Goal: Task Accomplishment & Management: Manage account settings

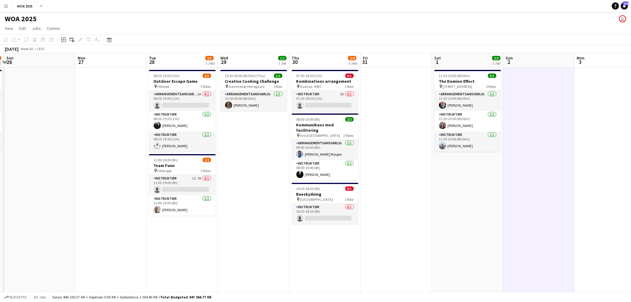
scroll to position [0, 124]
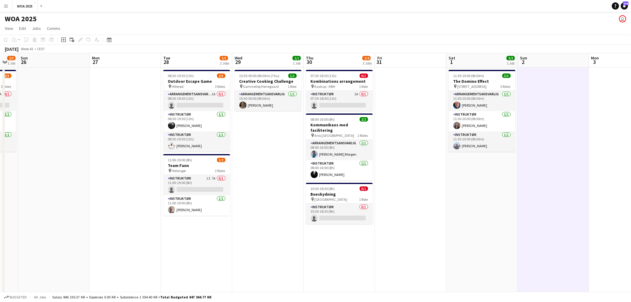
drag, startPoint x: 323, startPoint y: 178, endPoint x: 457, endPoint y: 176, distance: 133.7
click at [457, 176] on app-calendar-viewport "Fri 24 11/15 3 Jobs Sat 25 2/3 1 Job Sun 26 Mon 27 Tue 28 3/5 2 Jobs Wed 29 1/1…" at bounding box center [315, 246] width 631 height 386
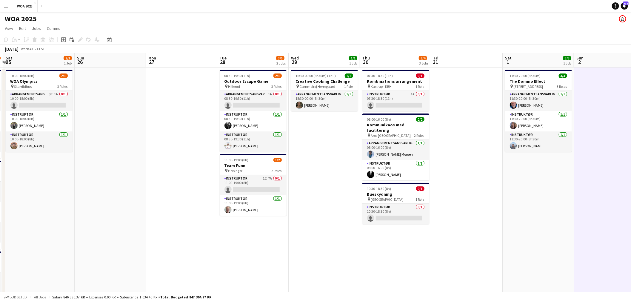
drag, startPoint x: 279, startPoint y: 178, endPoint x: 524, endPoint y: 148, distance: 246.2
click at [520, 147] on app-calendar-viewport "Fri 24 11/15 3 Jobs Sat 25 2/3 1 Job Sun 26 Mon 27 Tue 28 3/5 2 Jobs Wed 29 1/1…" at bounding box center [315, 246] width 631 height 386
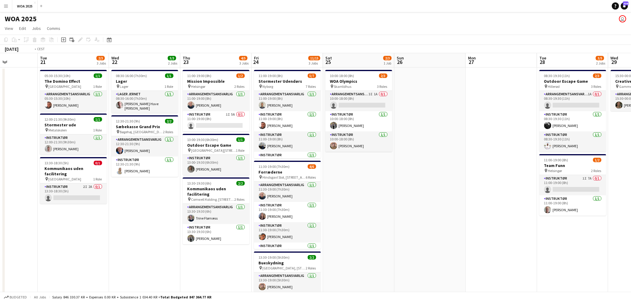
drag, startPoint x: 217, startPoint y: 158, endPoint x: 412, endPoint y: 153, distance: 194.6
click at [405, 153] on app-calendar-viewport "Sun 19 Mon 20 Tue 21 2/3 3 Jobs Wed 22 3/3 2 Jobs Thu 23 4/5 3 Jobs Fri 24 11/1…" at bounding box center [315, 246] width 631 height 386
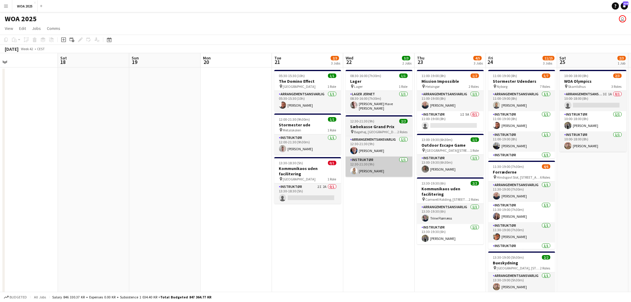
drag, startPoint x: 210, startPoint y: 157, endPoint x: 455, endPoint y: 162, distance: 245.3
click at [449, 163] on app-calendar-viewport "Wed 15 Thu 16 Fri 17 Sat 18 Sun 19 Mon 20 Tue 21 2/3 3 Jobs Wed 22 3/3 2 Jobs T…" at bounding box center [315, 246] width 631 height 386
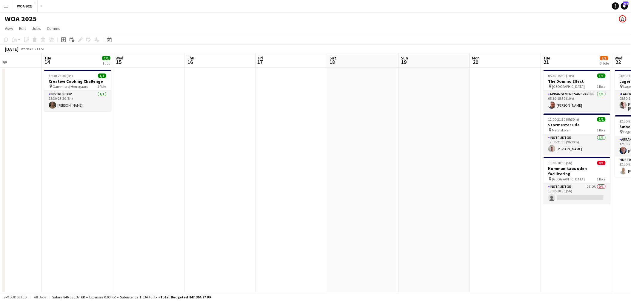
drag, startPoint x: 353, startPoint y: 152, endPoint x: 566, endPoint y: 146, distance: 213.1
click at [616, 148] on app-calendar-viewport "Fri 10 Sat 11 Sun 12 Mon 13 Tue 14 1/1 1 Job Wed 15 Thu 16 Fri 17 Sat 18 Sun 19…" at bounding box center [315, 246] width 631 height 386
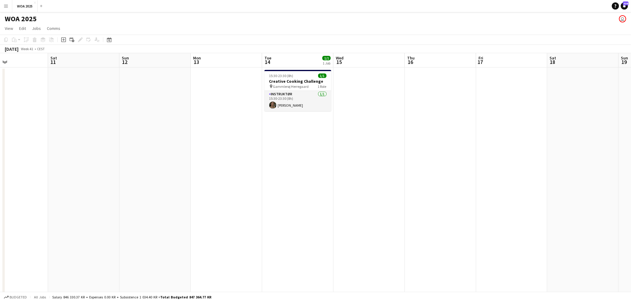
drag, startPoint x: 190, startPoint y: 158, endPoint x: 482, endPoint y: 150, distance: 291.3
click at [448, 150] on app-calendar-viewport "Wed 8 4/4 3 Jobs Thu 9 2/2 2 Jobs Fri 10 Sat 11 Sun 12 Mon 13 Tue 14 1/1 1 Job …" at bounding box center [315, 246] width 631 height 386
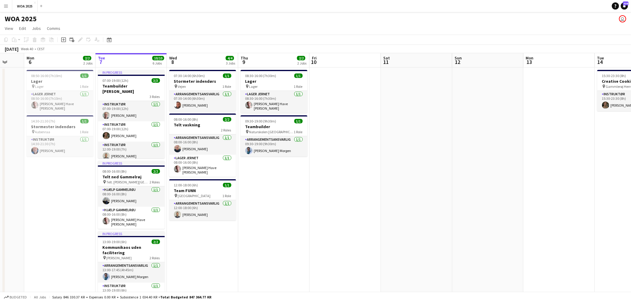
scroll to position [0, 206]
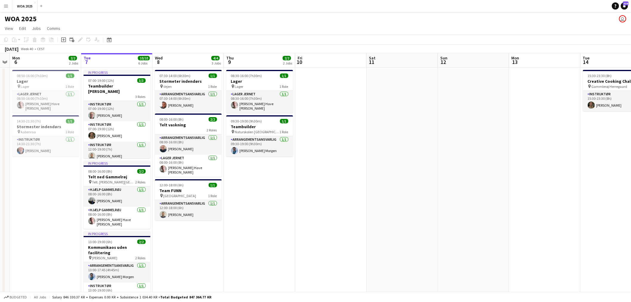
drag, startPoint x: 292, startPoint y: 161, endPoint x: 337, endPoint y: 163, distance: 45.7
click at [337, 163] on app-calendar-viewport "Fri 3 6/6 3 Jobs Sat 4 2/2 2 Jobs Sun 5 Mon 6 2/2 2 Jobs Tue 7 10/10 6 Jobs Wed…" at bounding box center [315, 253] width 631 height 401
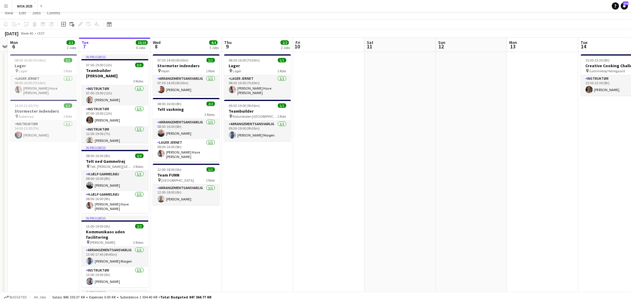
scroll to position [0, 0]
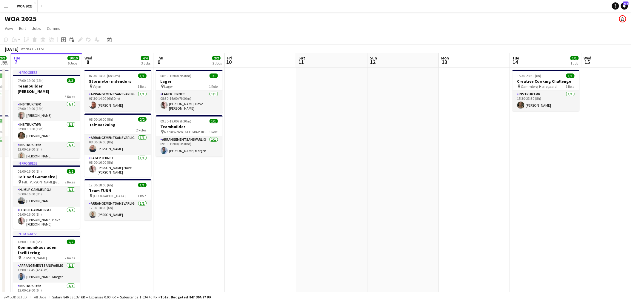
drag, startPoint x: 418, startPoint y: 155, endPoint x: 195, endPoint y: 162, distance: 222.6
click at [195, 162] on app-calendar-viewport "Sat 4 2/2 2 Jobs Sun 5 Mon 6 2/2 2 Jobs Tue 7 10/10 6 Jobs Wed 8 4/4 3 Jobs Thu…" at bounding box center [315, 253] width 631 height 401
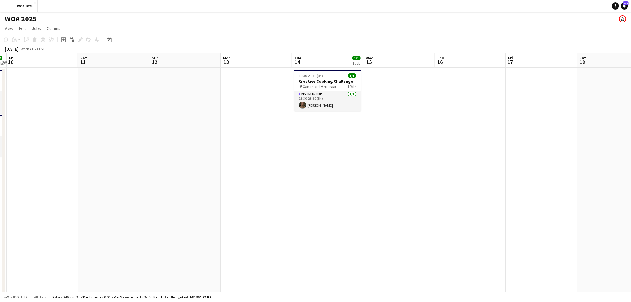
drag, startPoint x: 192, startPoint y: 162, endPoint x: 120, endPoint y: 163, distance: 71.9
click at [120, 163] on app-calendar-viewport "Mon 6 2/2 2 Jobs Tue 7 10/10 6 Jobs Wed 8 4/4 3 Jobs Thu 9 2/2 2 Jobs Fri 10 Sa…" at bounding box center [315, 253] width 631 height 401
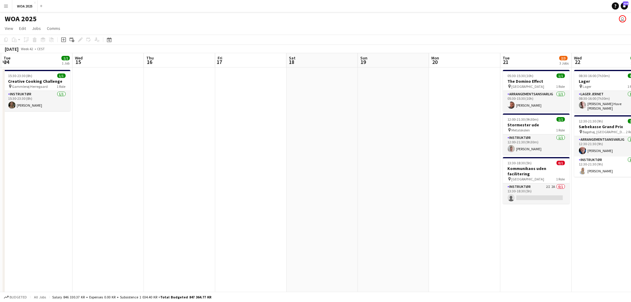
drag, startPoint x: 372, startPoint y: 167, endPoint x: 220, endPoint y: 170, distance: 152.2
click at [201, 166] on app-calendar-viewport "Fri 10 Sat 11 Sun 12 Mon 13 Tue 14 1/1 1 Job Wed 15 Thu 16 Fri 17 Sat 18 Sun 19…" at bounding box center [315, 253] width 631 height 401
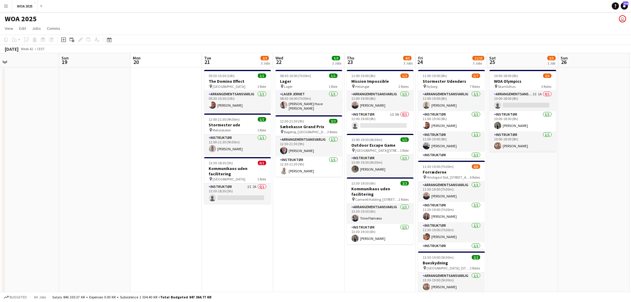
drag, startPoint x: 251, startPoint y: 173, endPoint x: 123, endPoint y: 164, distance: 128.9
click at [123, 164] on app-calendar-viewport "Wed 15 Thu 16 Fri 17 Sat 18 Sun 19 Mon 20 Tue 21 2/3 3 Jobs Wed 22 3/3 2 Jobs T…" at bounding box center [315, 253] width 631 height 401
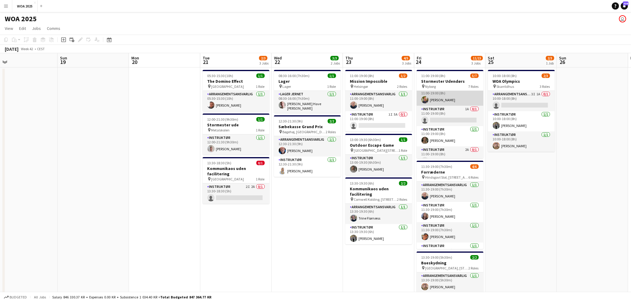
click at [445, 102] on app-card-role "Instruktør [DATE] 11:00-19:00 (8h) [PERSON_NAME]" at bounding box center [449, 95] width 67 height 20
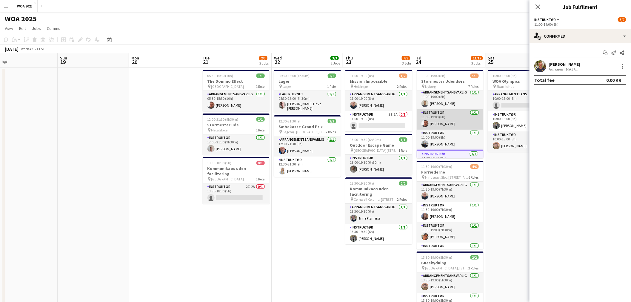
scroll to position [0, 0]
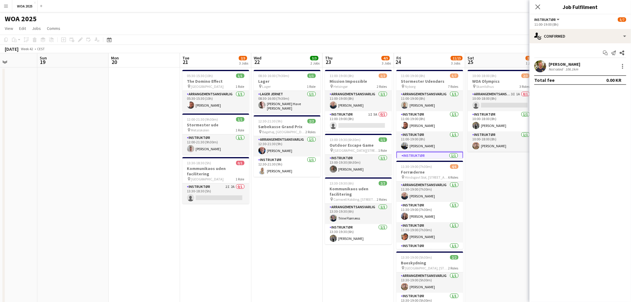
drag, startPoint x: 314, startPoint y: 203, endPoint x: 302, endPoint y: 195, distance: 14.0
click at [291, 199] on app-calendar-viewport "Wed 15 Thu 16 Fri 17 Sat 18 Sun 19 Mon 20 Tue 21 2/3 3 Jobs Wed 22 3/3 2 Jobs T…" at bounding box center [315, 253] width 631 height 401
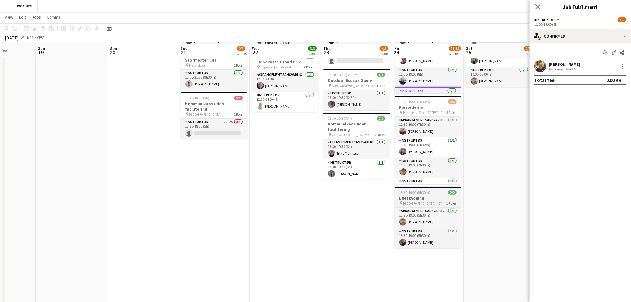
scroll to position [66, 0]
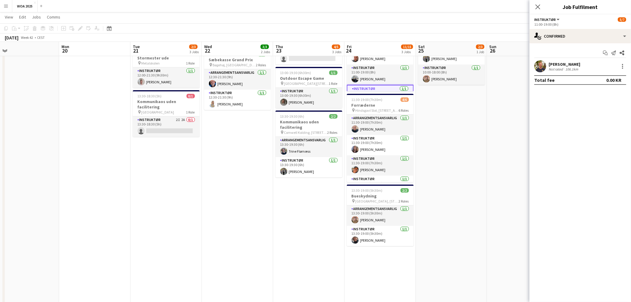
drag, startPoint x: 481, startPoint y: 163, endPoint x: 412, endPoint y: 173, distance: 69.9
click at [409, 173] on app-calendar-viewport "Thu 16 Fri 17 Sat 18 Sun 19 Mon 20 Tue 21 2/3 3 Jobs Wed 22 3/3 2 Jobs Thu 23 4…" at bounding box center [315, 172] width 631 height 430
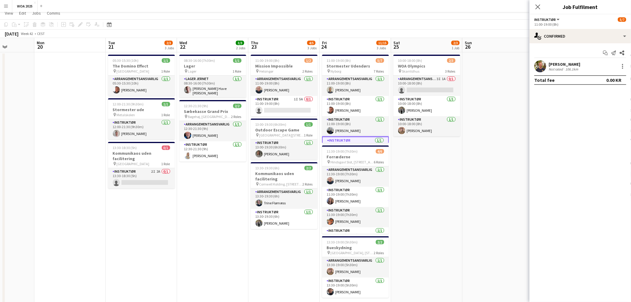
scroll to position [0, 0]
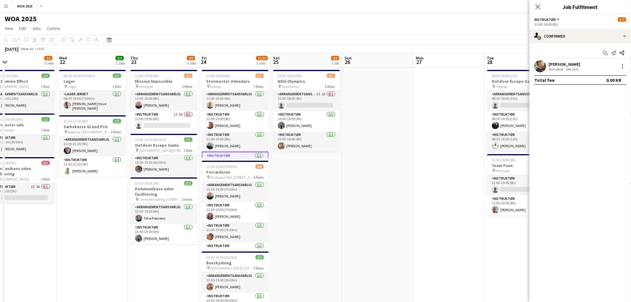
drag, startPoint x: 476, startPoint y: 186, endPoint x: 409, endPoint y: 180, distance: 67.7
click at [357, 179] on app-calendar-viewport "Sat 18 Sun 19 Mon 20 Tue 21 2/3 3 Jobs Wed 22 3/3 2 Jobs Thu 23 4/5 3 Jobs Fri …" at bounding box center [315, 253] width 631 height 401
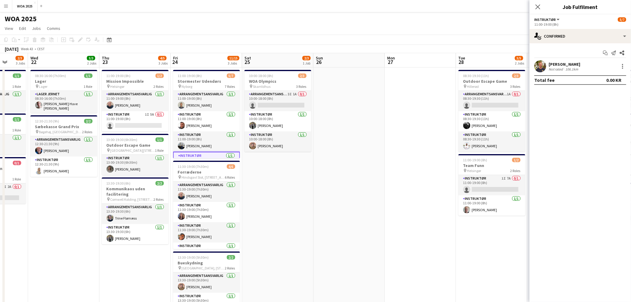
drag, startPoint x: 469, startPoint y: 178, endPoint x: 333, endPoint y: 175, distance: 136.1
click at [335, 175] on app-calendar-viewport "Sat 18 Sun 19 Mon 20 Tue 21 2/3 3 Jobs Wed 22 3/3 2 Jobs Thu 23 4/5 3 Jobs Fri …" at bounding box center [315, 253] width 631 height 401
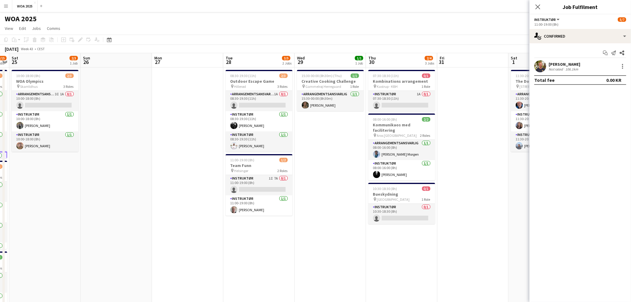
scroll to position [0, 209]
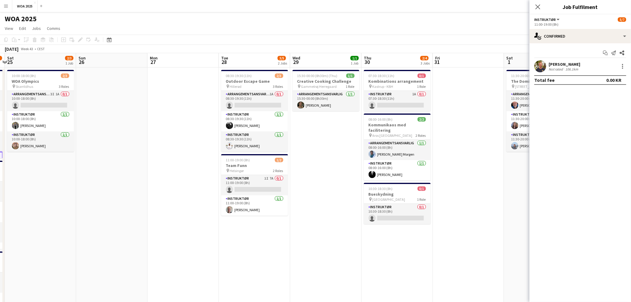
drag, startPoint x: 273, startPoint y: 166, endPoint x: 170, endPoint y: 163, distance: 103.0
click at [170, 163] on app-calendar-viewport "Wed 22 3/3 2 Jobs Thu 23 4/5 3 Jobs Fri 24 11/15 3 Jobs Sat 25 2/3 1 Job Sun 26…" at bounding box center [315, 253] width 631 height 401
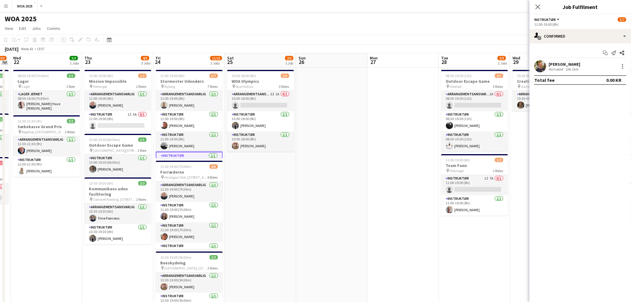
drag, startPoint x: 120, startPoint y: 195, endPoint x: 333, endPoint y: 196, distance: 213.0
click at [333, 196] on app-calendar-viewport "Mon 20 Tue 21 2/3 3 Jobs Wed 22 3/3 2 Jobs Thu 23 4/5 3 Jobs Fri 24 11/15 3 Job…" at bounding box center [315, 253] width 631 height 401
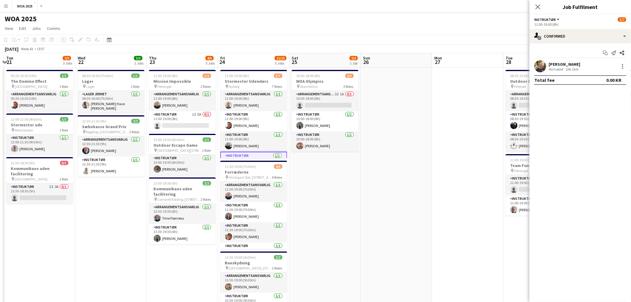
scroll to position [0, 152]
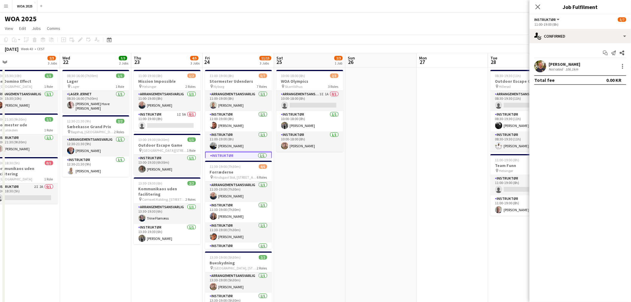
drag, startPoint x: 312, startPoint y: 206, endPoint x: 337, endPoint y: 206, distance: 25.4
click at [337, 206] on app-calendar-viewport "Sun 19 Mon 20 Tue 21 2/3 3 Jobs Wed 22 3/3 2 Jobs Thu 23 4/5 3 Jobs Fri 24 11/1…" at bounding box center [315, 253] width 631 height 401
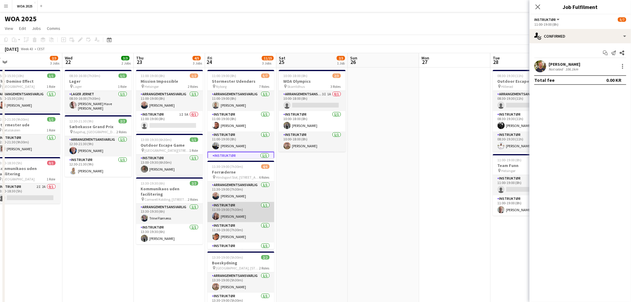
click at [233, 213] on app-card-role "Instruktør [DATE] 11:30-19:00 (7h30m) [PERSON_NAME]" at bounding box center [240, 212] width 67 height 20
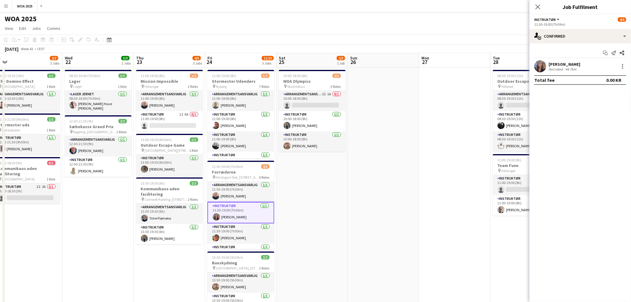
click at [556, 63] on div "[PERSON_NAME]" at bounding box center [564, 63] width 32 height 5
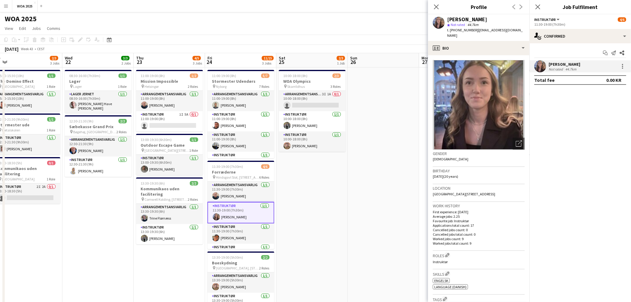
click at [460, 30] on span "t. [PHONE_NUMBER]" at bounding box center [462, 30] width 31 height 4
copy span "4530119334"
click at [461, 30] on span "t. [PHONE_NUMBER]" at bounding box center [462, 30] width 31 height 4
click at [467, 20] on div "[PERSON_NAME]" at bounding box center [467, 19] width 40 height 5
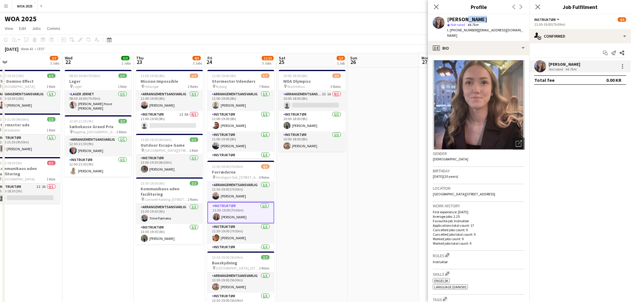
click at [467, 20] on div "[PERSON_NAME]" at bounding box center [467, 19] width 40 height 5
copy div "[PERSON_NAME]"
click at [462, 32] on span "t. [PHONE_NUMBER]" at bounding box center [462, 30] width 31 height 4
copy span "4530119334"
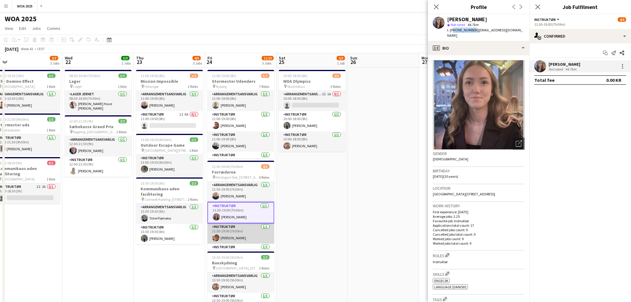
click at [221, 238] on app-card-role "Instruktør [DATE] 11:30-19:00 (7h30m) [PERSON_NAME]" at bounding box center [240, 233] width 67 height 20
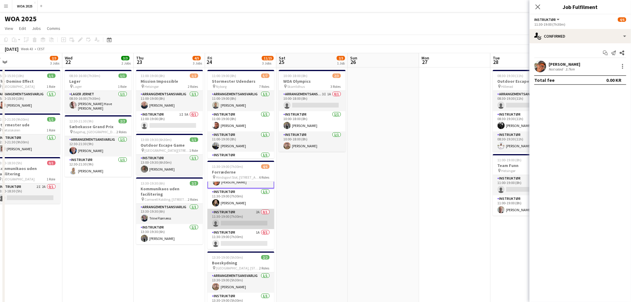
scroll to position [22, 0]
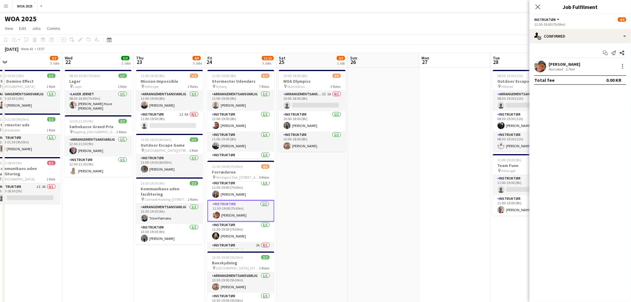
click at [558, 63] on div "[PERSON_NAME]" at bounding box center [564, 63] width 32 height 5
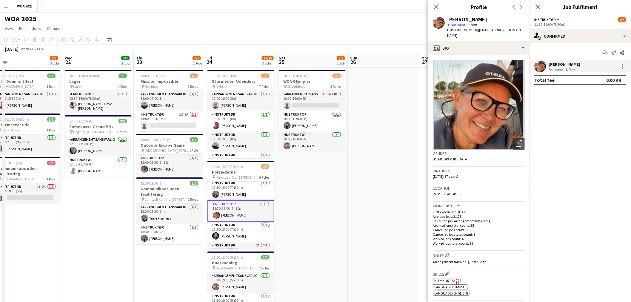
drag, startPoint x: 497, startPoint y: 20, endPoint x: 459, endPoint y: 19, distance: 38.5
click at [459, 19] on div "[PERSON_NAME]" at bounding box center [486, 19] width 78 height 5
click at [459, 19] on div "[PERSON_NAME]" at bounding box center [467, 19] width 40 height 5
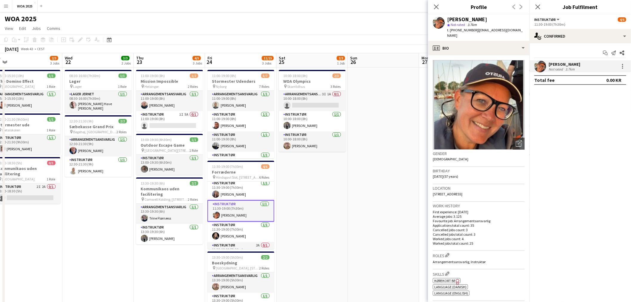
click at [464, 31] on span "t. [PHONE_NUMBER]" at bounding box center [462, 30] width 31 height 4
copy span "4525320257"
click at [437, 7] on icon at bounding box center [436, 7] width 6 height 6
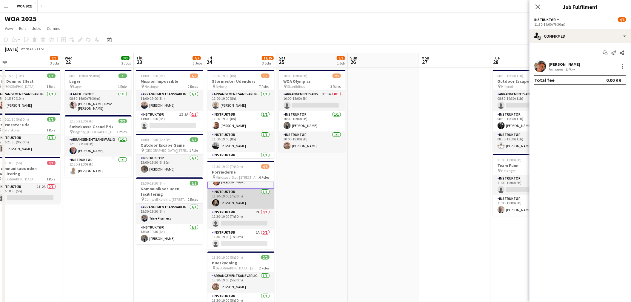
click at [237, 206] on app-card-role "Instruktør [DATE] 11:30-19:00 (7h30m) [PERSON_NAME]" at bounding box center [240, 198] width 67 height 20
drag, startPoint x: 569, startPoint y: 60, endPoint x: 567, endPoint y: 63, distance: 3.9
click at [568, 60] on div "Start chat Send notification Share [PERSON_NAME] Not rated 14.5km Total fee 0.0…" at bounding box center [579, 66] width 101 height 46
click at [567, 64] on div "[PERSON_NAME]" at bounding box center [564, 63] width 32 height 5
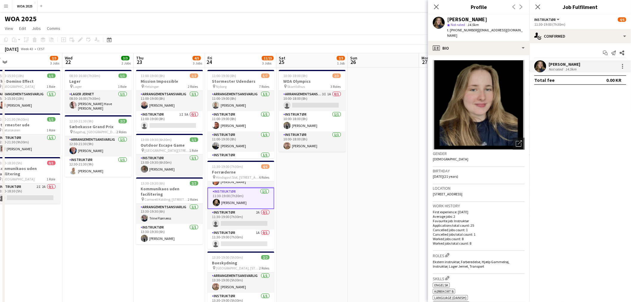
click at [484, 30] on span "| [EMAIL_ADDRESS][DOMAIN_NAME]" at bounding box center [484, 33] width 75 height 10
click at [486, 30] on span "| [EMAIL_ADDRESS][DOMAIN_NAME]" at bounding box center [484, 33] width 75 height 10
drag, startPoint x: 514, startPoint y: 30, endPoint x: 472, endPoint y: 29, distance: 41.8
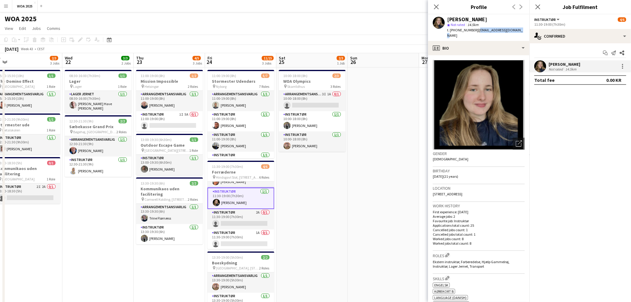
click at [472, 29] on div "[PERSON_NAME] star Not rated 14.5km t. [PHONE_NUMBER] | [EMAIL_ADDRESS][DOMAIN_…" at bounding box center [478, 27] width 101 height 27
copy span "[EMAIL_ADDRESS][DOMAIN_NAME]"
click at [460, 32] on div "t. [PHONE_NUMBER] | [EMAIL_ADDRESS][DOMAIN_NAME]" at bounding box center [486, 32] width 78 height 11
click at [462, 31] on span "t. [PHONE_NUMBER]" at bounding box center [462, 30] width 31 height 4
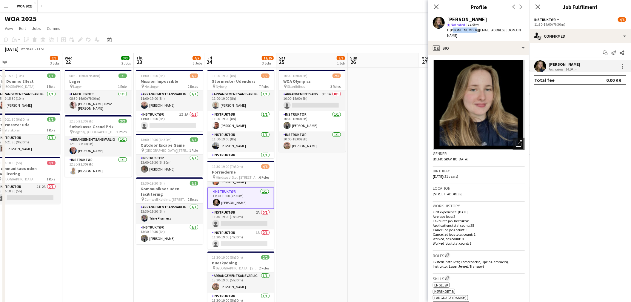
copy span "4522855586"
click at [482, 18] on div "[PERSON_NAME]" at bounding box center [467, 19] width 40 height 5
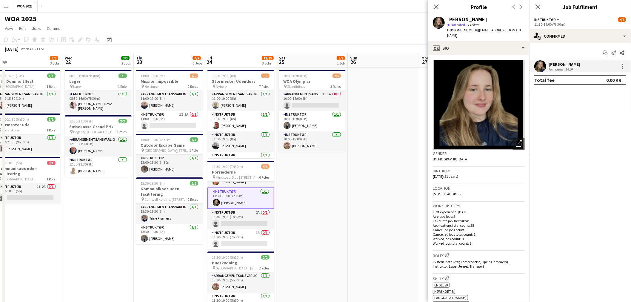
click at [482, 18] on div "[PERSON_NAME]" at bounding box center [467, 19] width 40 height 5
drag, startPoint x: 518, startPoint y: 16, endPoint x: 445, endPoint y: 19, distance: 73.1
click at [445, 19] on app-profile-header "[PERSON_NAME] star Not rated 14.5km t. [PHONE_NUMBER] | [EMAIL_ADDRESS][DOMAIN_…" at bounding box center [478, 27] width 101 height 27
copy div "[PERSON_NAME]"
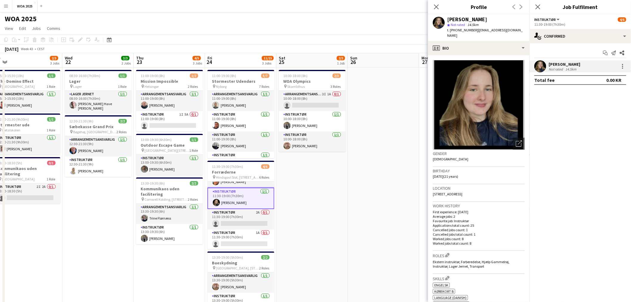
drag, startPoint x: 484, startPoint y: 188, endPoint x: 466, endPoint y: 189, distance: 17.9
click at [462, 192] on span "[STREET_ADDRESS]" at bounding box center [448, 194] width 30 height 4
copy span "Almind, 6051"
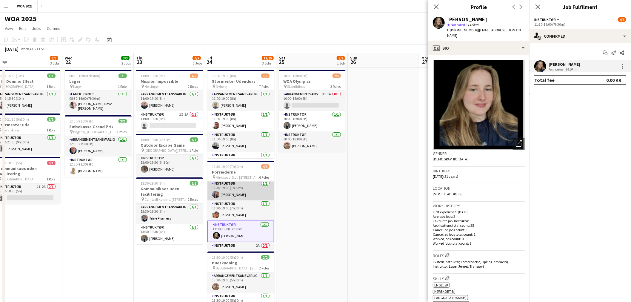
click at [232, 192] on app-card-role "Instruktør [DATE] 11:30-19:00 (7h30m) [PERSON_NAME]" at bounding box center [240, 190] width 67 height 20
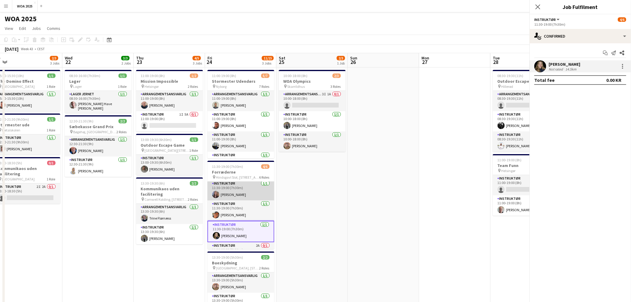
scroll to position [22, 0]
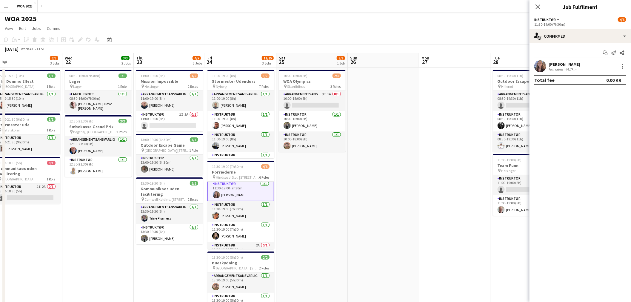
click at [562, 64] on div "[PERSON_NAME]" at bounding box center [564, 63] width 32 height 5
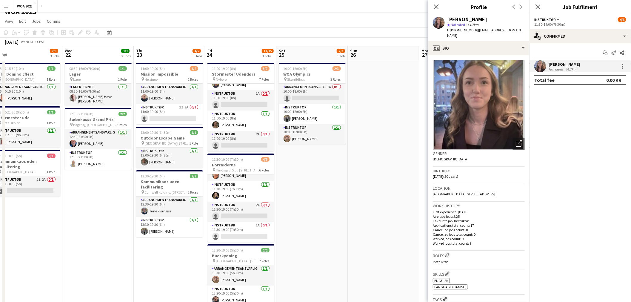
scroll to position [0, 0]
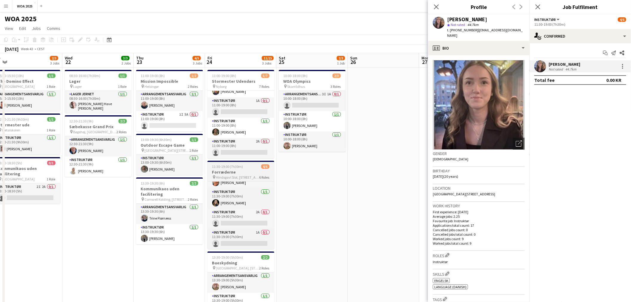
click at [240, 171] on h3 "Forræderne" at bounding box center [240, 171] width 67 height 5
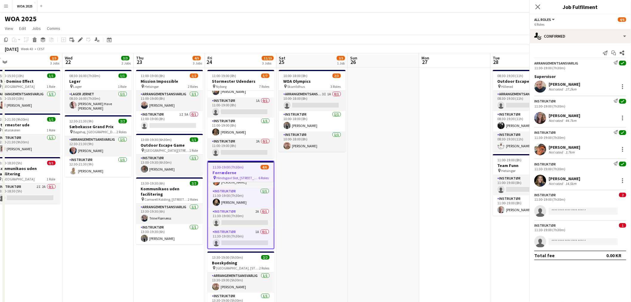
scroll to position [55, 0]
click at [81, 39] on icon at bounding box center [79, 39] width 3 height 3
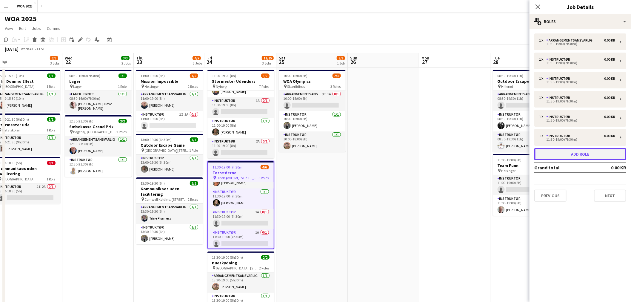
click at [562, 154] on button "Add role" at bounding box center [580, 154] width 92 height 12
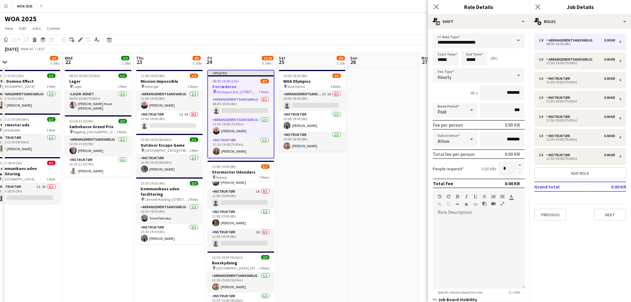
click at [512, 39] on span at bounding box center [518, 40] width 13 height 14
click at [451, 114] on span "Instruktør" at bounding box center [475, 115] width 77 height 6
type input "**********"
drag, startPoint x: 455, startPoint y: 61, endPoint x: 419, endPoint y: 60, distance: 35.5
click at [419, 60] on body "Menu Boards Boards Boards All jobs Status Workforce Workforce My Workforce Recr…" at bounding box center [315, 232] width 631 height 464
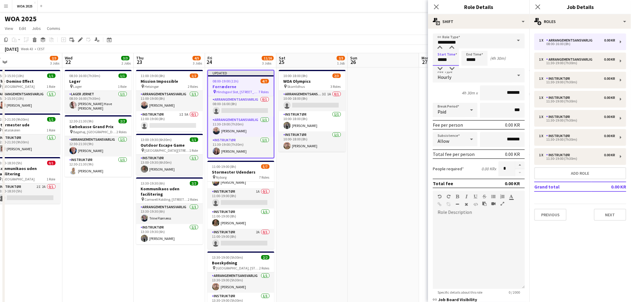
type input "*****"
click at [394, 121] on app-date-cell at bounding box center [383, 260] width 71 height 386
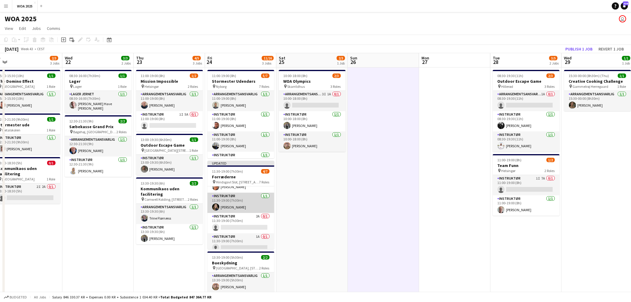
scroll to position [80, 0]
click at [576, 46] on button "Publish 1 job" at bounding box center [579, 49] width 32 height 8
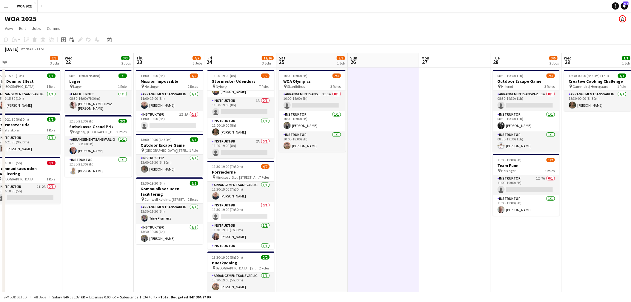
scroll to position [75, 0]
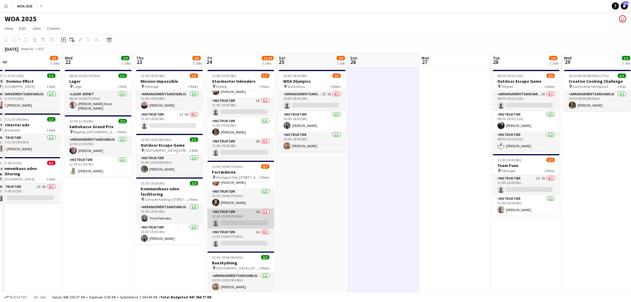
click at [237, 219] on app-card-role "Instruktør 2A 0/1 11:30-19:00 (7h30m) single-neutral-actions" at bounding box center [240, 218] width 67 height 20
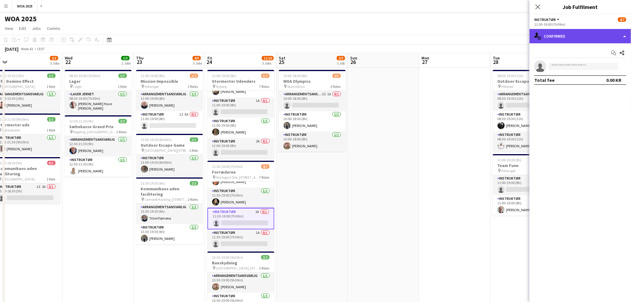
click at [580, 37] on div "single-neutral-actions-check-2 Confirmed" at bounding box center [579, 36] width 101 height 14
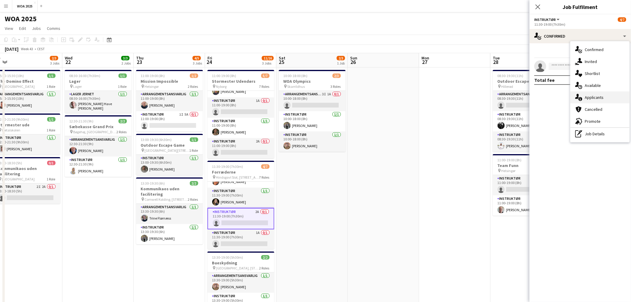
click at [594, 95] on span "Applicants" at bounding box center [593, 97] width 19 height 5
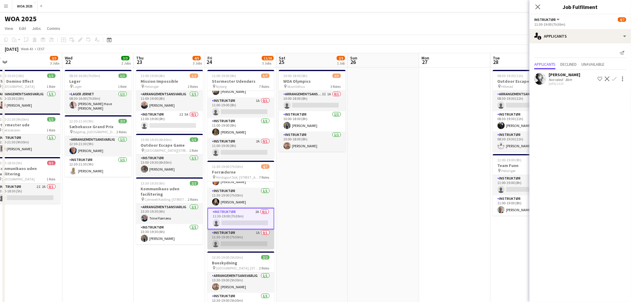
click at [233, 238] on app-card-role "Instruktør 1A 0/1 11:30-19:00 (7h30m) single-neutral-actions" at bounding box center [240, 239] width 67 height 20
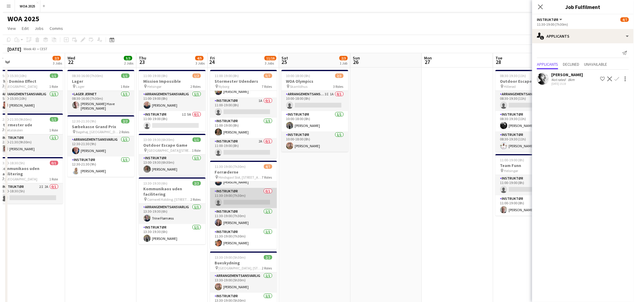
scroll to position [9, 0]
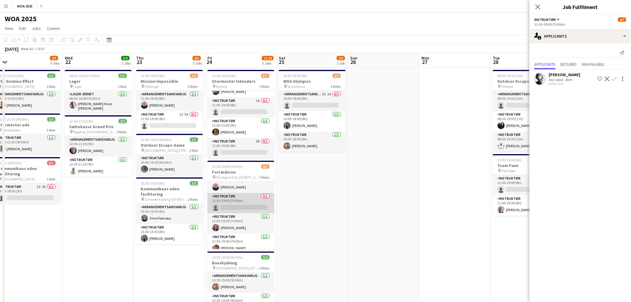
click at [240, 208] on app-card-role "Instruktør 0/1 11:30-19:00 (7h30m) single-neutral-actions" at bounding box center [240, 203] width 67 height 20
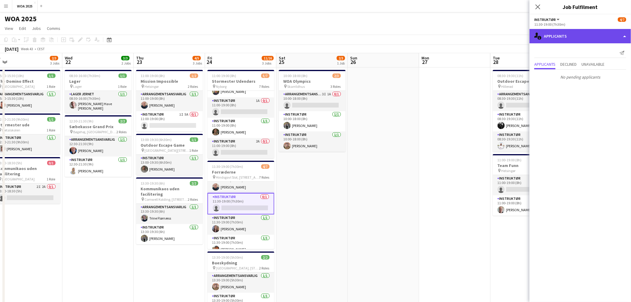
click at [575, 33] on div "single-neutral-actions-information Applicants" at bounding box center [579, 36] width 101 height 14
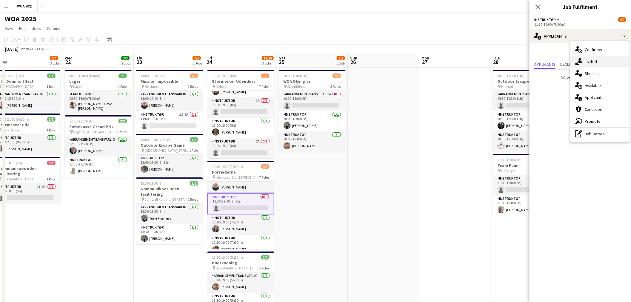
click at [597, 64] on div "single-neutral-actions-share-1 Invited" at bounding box center [599, 61] width 59 height 12
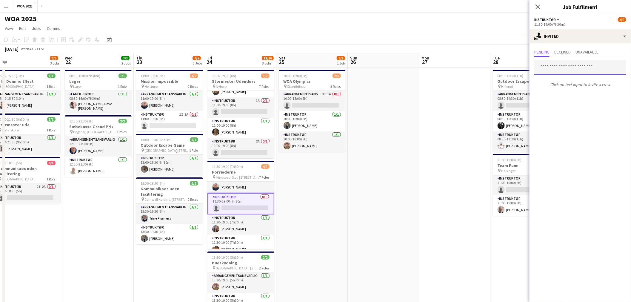
click at [559, 69] on input "text" at bounding box center [580, 67] width 92 height 15
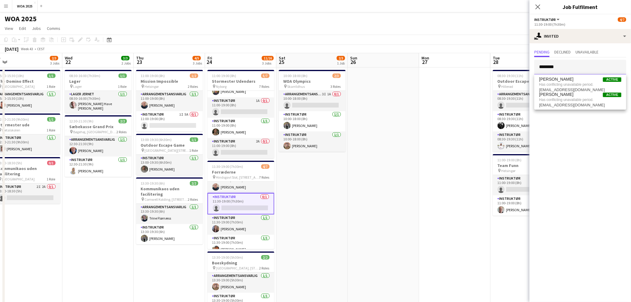
type input "********"
click at [411, 142] on app-date-cell at bounding box center [383, 260] width 71 height 386
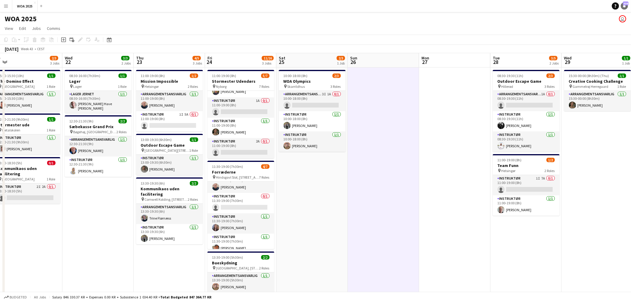
click at [622, 6] on icon "Notifications" at bounding box center [624, 6] width 4 height 4
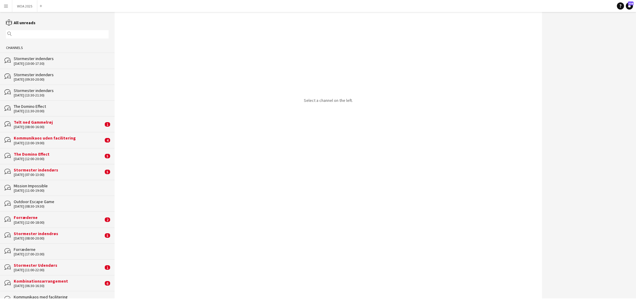
click at [46, 36] on input "text" at bounding box center [60, 34] width 94 height 5
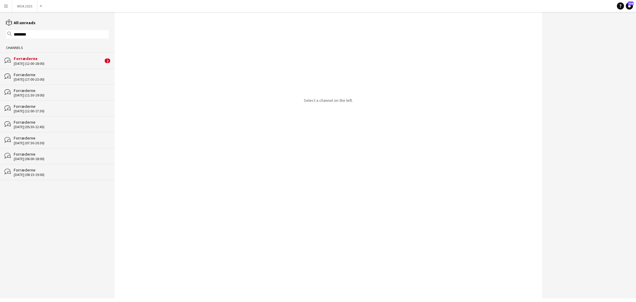
type input "********"
click at [53, 95] on div "[DATE] (11:30-19:00)" at bounding box center [61, 95] width 95 height 4
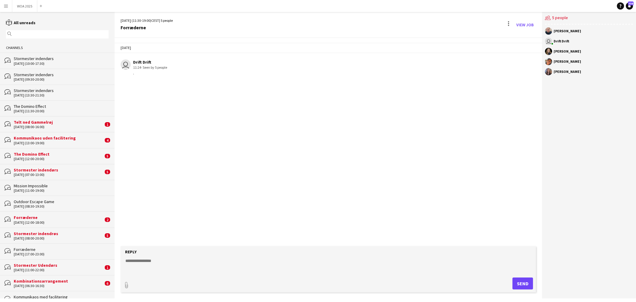
click at [180, 266] on textarea at bounding box center [330, 265] width 410 height 16
click at [169, 260] on textarea at bounding box center [330, 265] width 410 height 16
paste textarea "**********"
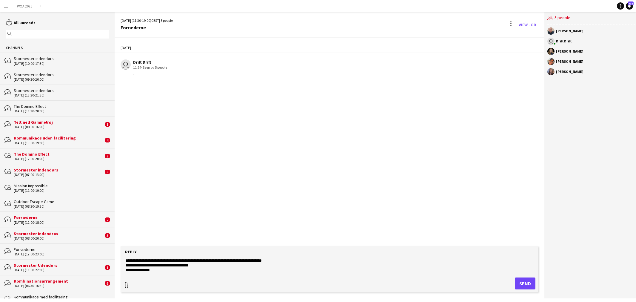
type textarea "**********"
type input "**********"
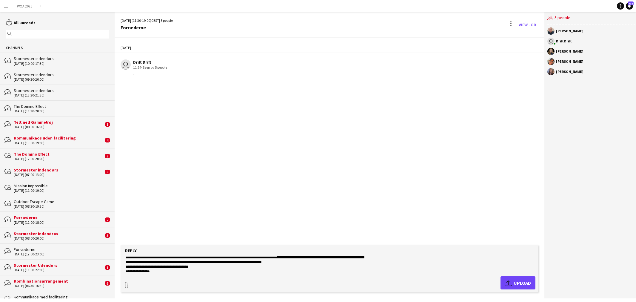
scroll to position [24, 0]
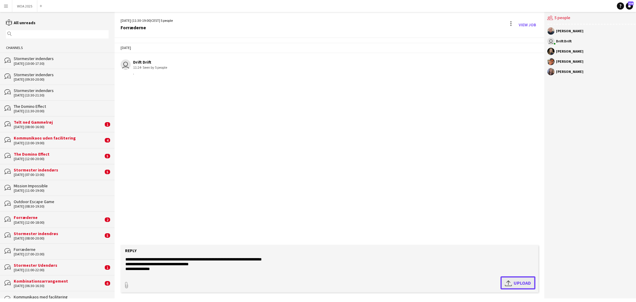
click at [513, 281] on span "Upload Upload" at bounding box center [518, 282] width 26 height 7
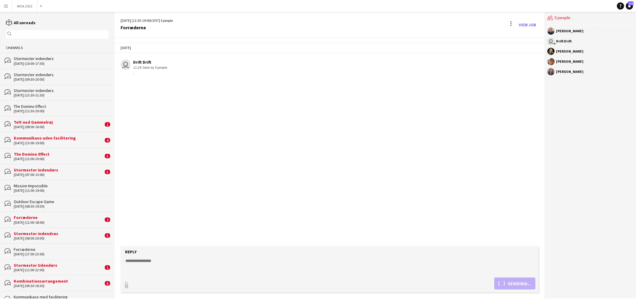
scroll to position [0, 0]
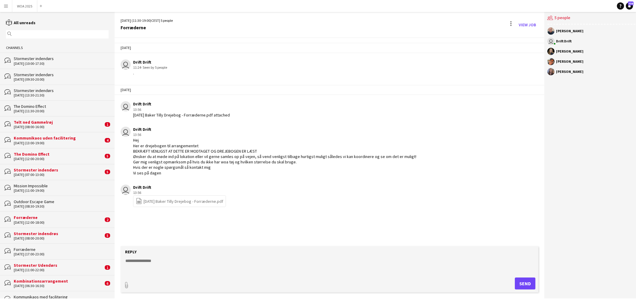
click at [48, 33] on input "text" at bounding box center [60, 34] width 94 height 5
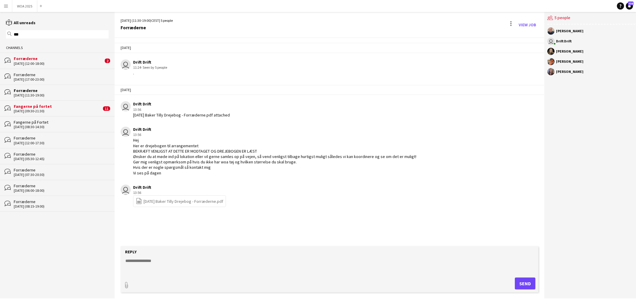
type input "***"
click at [54, 73] on div "Forræderne" at bounding box center [61, 74] width 95 height 5
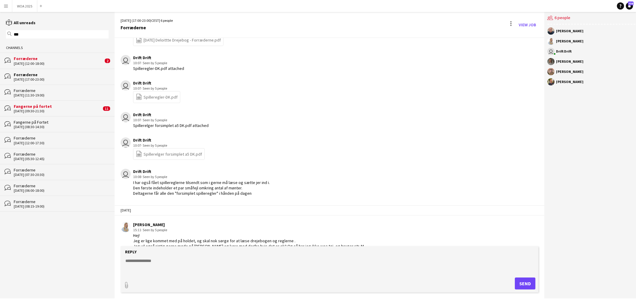
scroll to position [129, 0]
drag, startPoint x: 260, startPoint y: 189, endPoint x: 130, endPoint y: 177, distance: 130.4
click at [130, 177] on div "user Drift Drift 10:08 · Seen by 5 people I har også fået spillereglerne tilsen…" at bounding box center [293, 182] width 344 height 27
copy div "I har også fået spillereglerne tilsendt som i gerne må læse og sætte jer ind i.…"
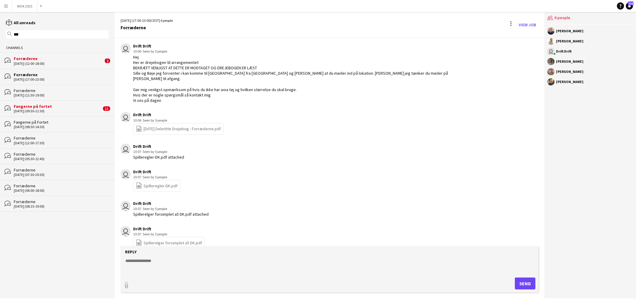
scroll to position [30, 0]
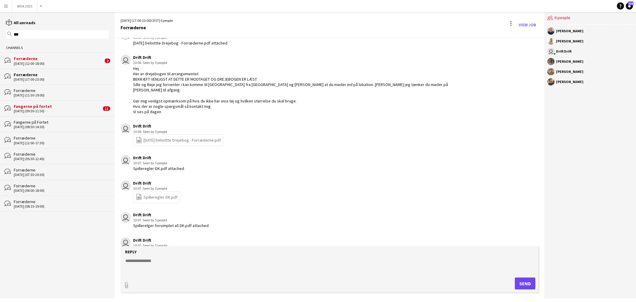
click at [48, 92] on div "Forræderne" at bounding box center [61, 90] width 95 height 5
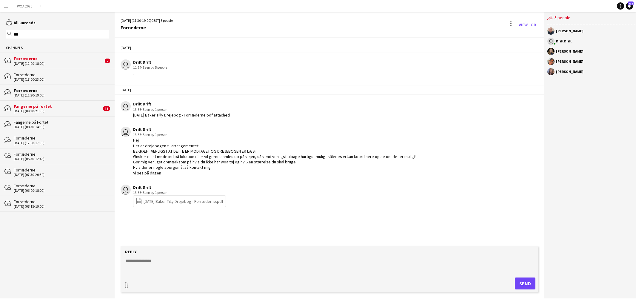
drag, startPoint x: 175, startPoint y: 256, endPoint x: 174, endPoint y: 260, distance: 4.5
click at [174, 260] on form "Reply paperclip Send" at bounding box center [330, 269] width 418 height 46
click at [174, 261] on textarea at bounding box center [330, 265] width 410 height 16
paste textarea "**********"
type textarea "**********"
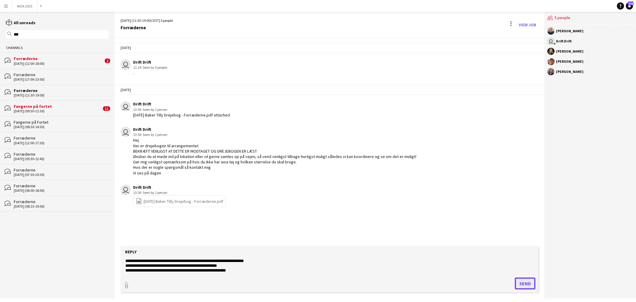
click at [518, 281] on button "Send" at bounding box center [525, 283] width 21 height 12
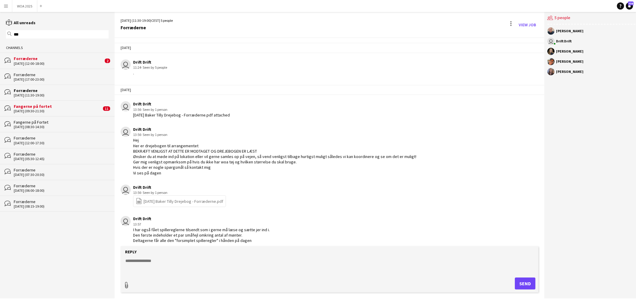
type input "**********"
click at [510, 285] on app-icon "Upload" at bounding box center [509, 282] width 9 height 7
type input "**********"
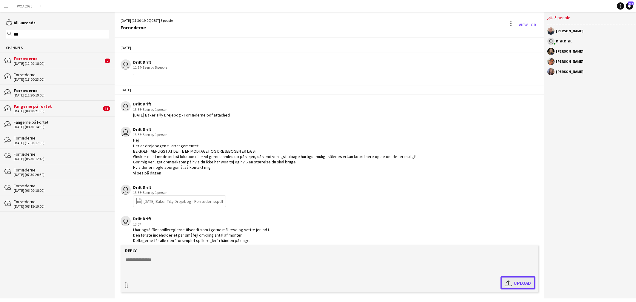
click at [509, 281] on app-icon "Upload" at bounding box center [509, 282] width 9 height 7
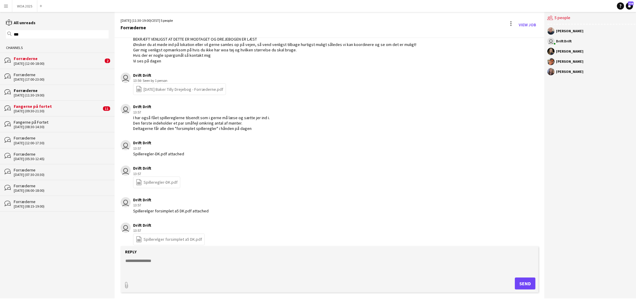
scroll to position [117, 0]
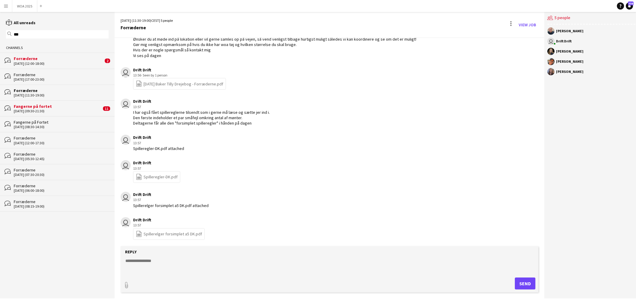
click at [63, 64] on div "[DATE] (12:00-18:00)" at bounding box center [59, 63] width 90 height 4
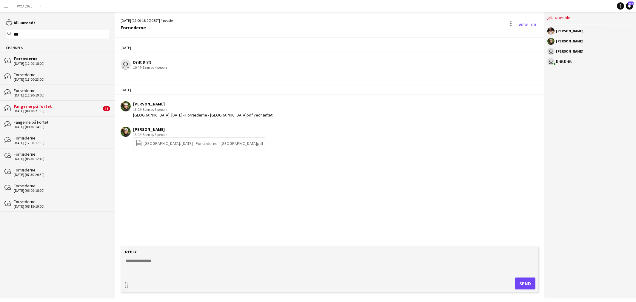
click at [62, 108] on div "Fangerne på fortet" at bounding box center [58, 106] width 88 height 5
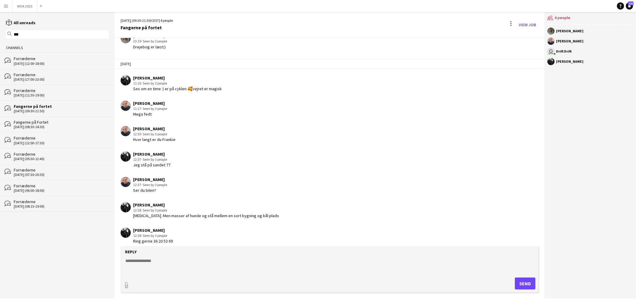
scroll to position [396, 0]
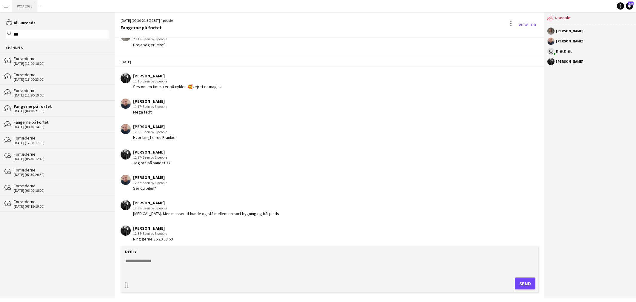
click at [25, 7] on button "WOA 2025 Close" at bounding box center [24, 6] width 25 height 12
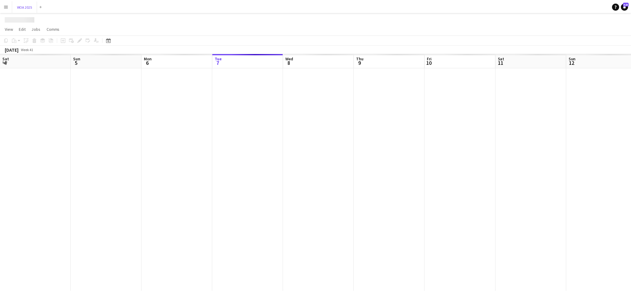
scroll to position [0, 142]
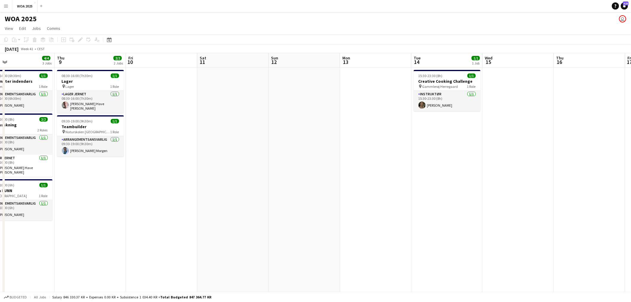
drag, startPoint x: 472, startPoint y: 177, endPoint x: 277, endPoint y: 195, distance: 195.7
click at [277, 195] on app-calendar-viewport "Sun 5 Mon 6 2/2 2 Jobs Tue 7 10/10 6 Jobs Wed 8 4/4 3 Jobs Thu 9 2/2 2 Jobs Fri…" at bounding box center [315, 253] width 631 height 401
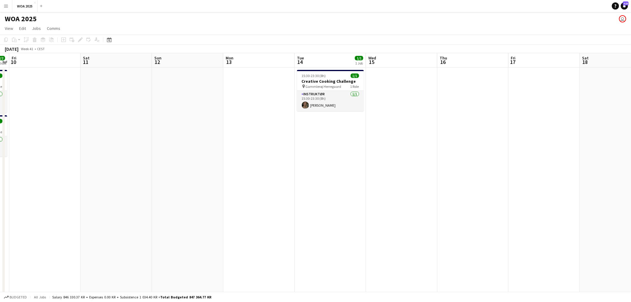
drag, startPoint x: 362, startPoint y: 196, endPoint x: 178, endPoint y: 195, distance: 184.4
click at [178, 195] on app-calendar-viewport "Tue 7 10/10 6 Jobs Wed 8 4/4 3 Jobs Thu 9 2/2 2 Jobs Fri 10 Sat 11 Sun 12 Mon 1…" at bounding box center [315, 253] width 631 height 401
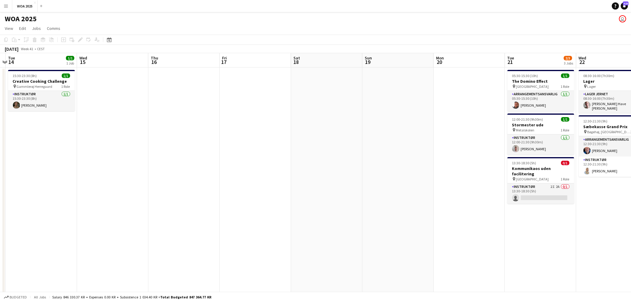
drag, startPoint x: 287, startPoint y: 189, endPoint x: 378, endPoint y: 184, distance: 90.8
click at [260, 189] on app-calendar-viewport "Sat 11 Sun 12 Mon 13 Tue 14 1/1 1 Job Wed 15 Thu 16 Fri 17 Sat 18 Sun 19 Mon 20…" at bounding box center [315, 253] width 631 height 401
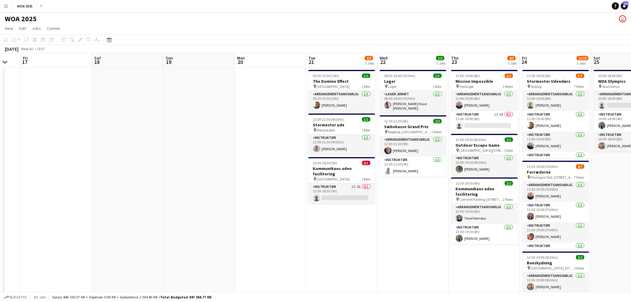
scroll to position [0, 199]
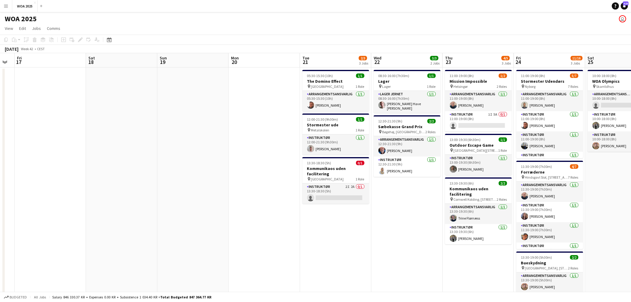
drag, startPoint x: 362, startPoint y: 190, endPoint x: 312, endPoint y: 191, distance: 49.8
click at [312, 191] on app-calendar-viewport "Tue 14 1/1 1 Job Wed 15 Thu 16 Fri 17 Sat 18 Sun 19 Mon 20 Tue 21 2/3 3 Jobs We…" at bounding box center [315, 253] width 631 height 401
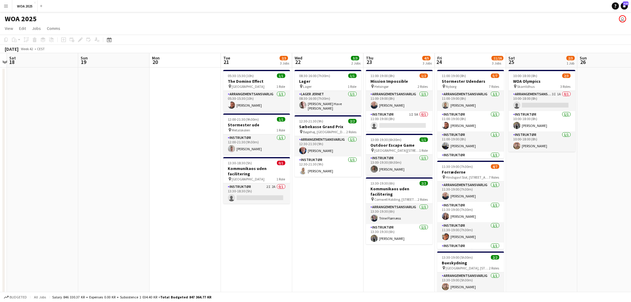
scroll to position [0, 209]
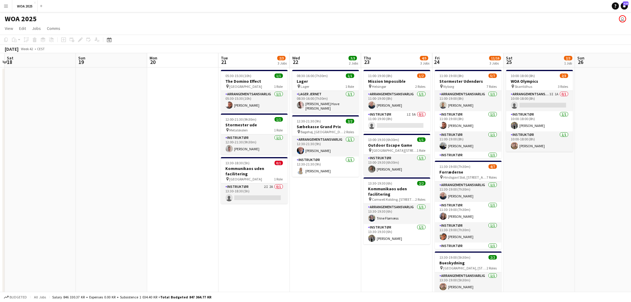
drag, startPoint x: 394, startPoint y: 212, endPoint x: 313, endPoint y: 212, distance: 81.1
click at [313, 212] on app-calendar-viewport "Wed 15 Thu 16 Fri 17 Sat 18 Sun 19 Mon 20 Tue 21 2/3 3 Jobs Wed 22 3/3 2 Jobs T…" at bounding box center [315, 253] width 631 height 401
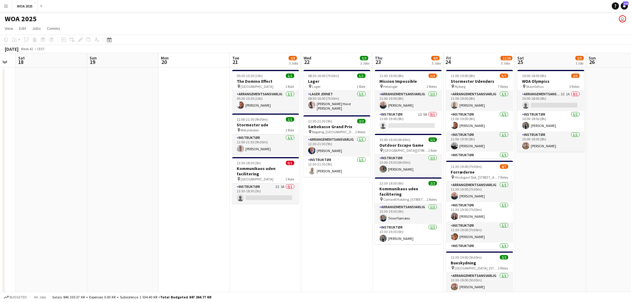
scroll to position [0, 196]
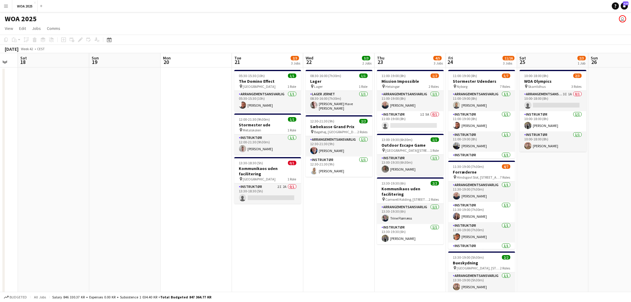
drag, startPoint x: 346, startPoint y: 204, endPoint x: 359, endPoint y: 203, distance: 13.5
click at [359, 203] on app-calendar-viewport "Wed 15 Thu 16 Fri 17 Sat 18 Sun 19 Mon 20 Tue 21 2/3 3 Jobs Wed 22 3/3 2 Jobs T…" at bounding box center [315, 253] width 631 height 401
click at [351, 205] on app-date-cell "08:30-16:00 (7h30m) 1/1 Lager pin Lager 1 Role Lager Jernet [DATE] 08:30-16:00 …" at bounding box center [338, 260] width 71 height 386
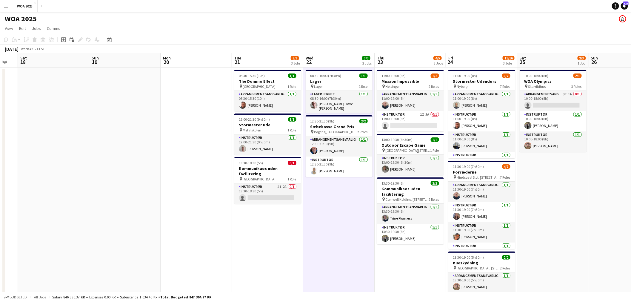
click at [362, 225] on app-date-cell "08:30-16:00 (7h30m) 1/1 Lager pin Lager 1 Role Lager Jernet [DATE] 08:30-16:00 …" at bounding box center [338, 260] width 71 height 386
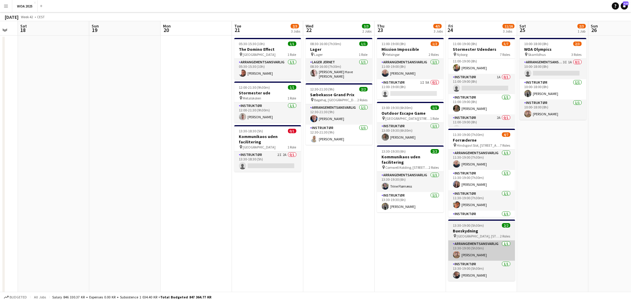
scroll to position [0, 0]
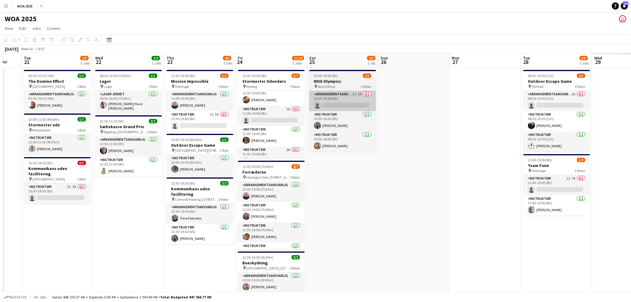
drag, startPoint x: 431, startPoint y: 114, endPoint x: 273, endPoint y: 101, distance: 158.3
click at [273, 100] on app-calendar-viewport "Fri 17 Sat 18 Sun 19 Mon 20 Tue 21 2/3 3 Jobs Wed 22 3/3 2 Jobs Thu 23 4/5 3 Jo…" at bounding box center [315, 253] width 631 height 401
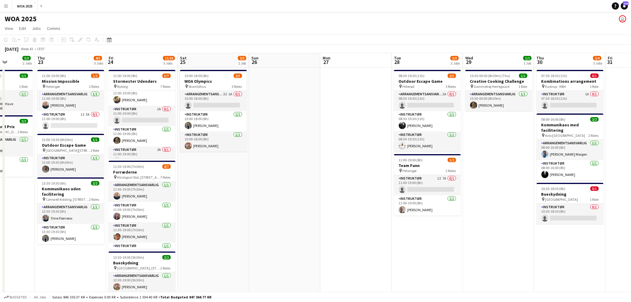
drag, startPoint x: 342, startPoint y: 102, endPoint x: 335, endPoint y: 101, distance: 7.0
click at [335, 101] on app-calendar-viewport "Mon 20 Tue 21 2/3 3 Jobs Wed 22 3/3 2 Jobs Thu 23 4/5 3 Jobs Fri 24 11/16 3 Job…" at bounding box center [315, 253] width 631 height 401
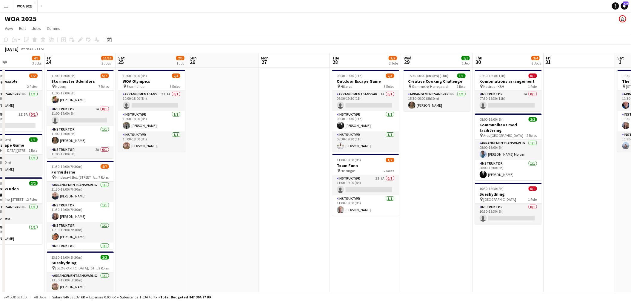
drag, startPoint x: 543, startPoint y: 143, endPoint x: 515, endPoint y: 158, distance: 31.9
click at [515, 158] on app-calendar-viewport "Tue 21 2/3 3 Jobs Wed 22 3/3 2 Jobs Thu 23 4/5 3 Jobs Fri 24 11/16 3 Jobs Sat 2…" at bounding box center [315, 253] width 631 height 401
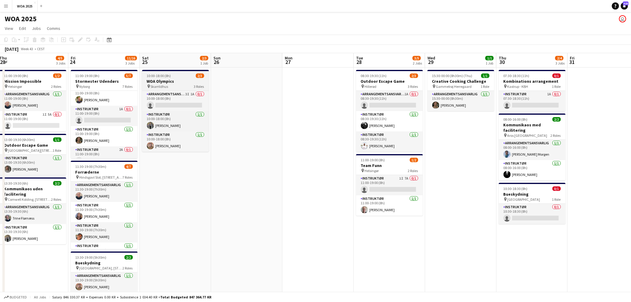
click at [174, 84] on div "pin Skarrildhus 3 Roles" at bounding box center [175, 86] width 67 height 5
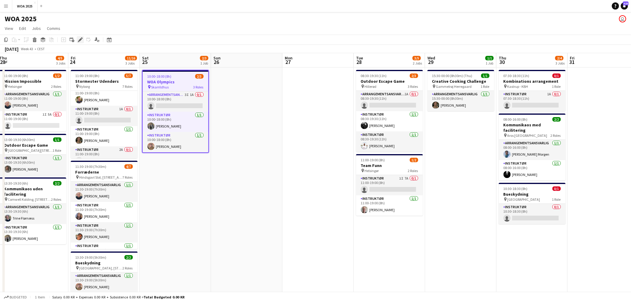
click at [79, 38] on icon "Edit" at bounding box center [80, 39] width 5 height 5
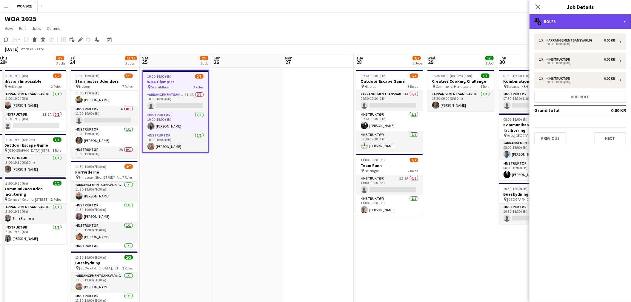
click at [586, 26] on div "multiple-users-add Roles" at bounding box center [579, 21] width 101 height 14
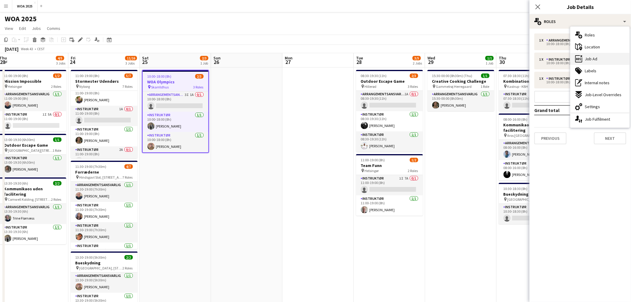
click at [607, 58] on div "ads-window Job Ad" at bounding box center [599, 59] width 59 height 12
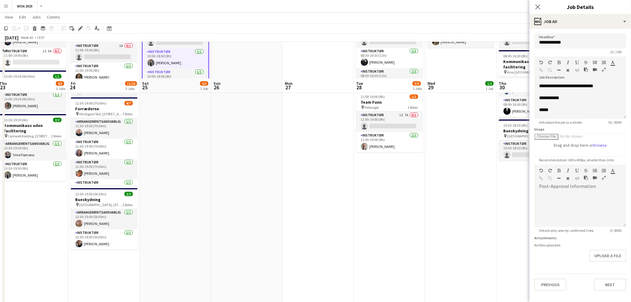
scroll to position [0, 0]
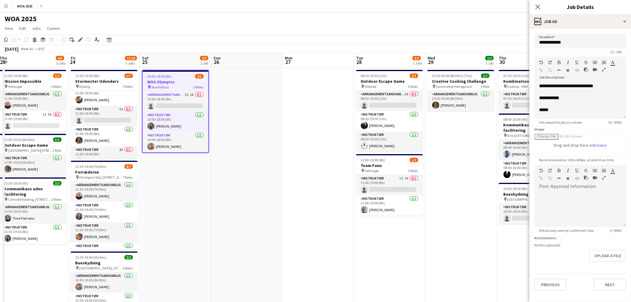
click at [320, 141] on app-date-cell at bounding box center [317, 260] width 71 height 386
